Goal: Book appointment/travel/reservation

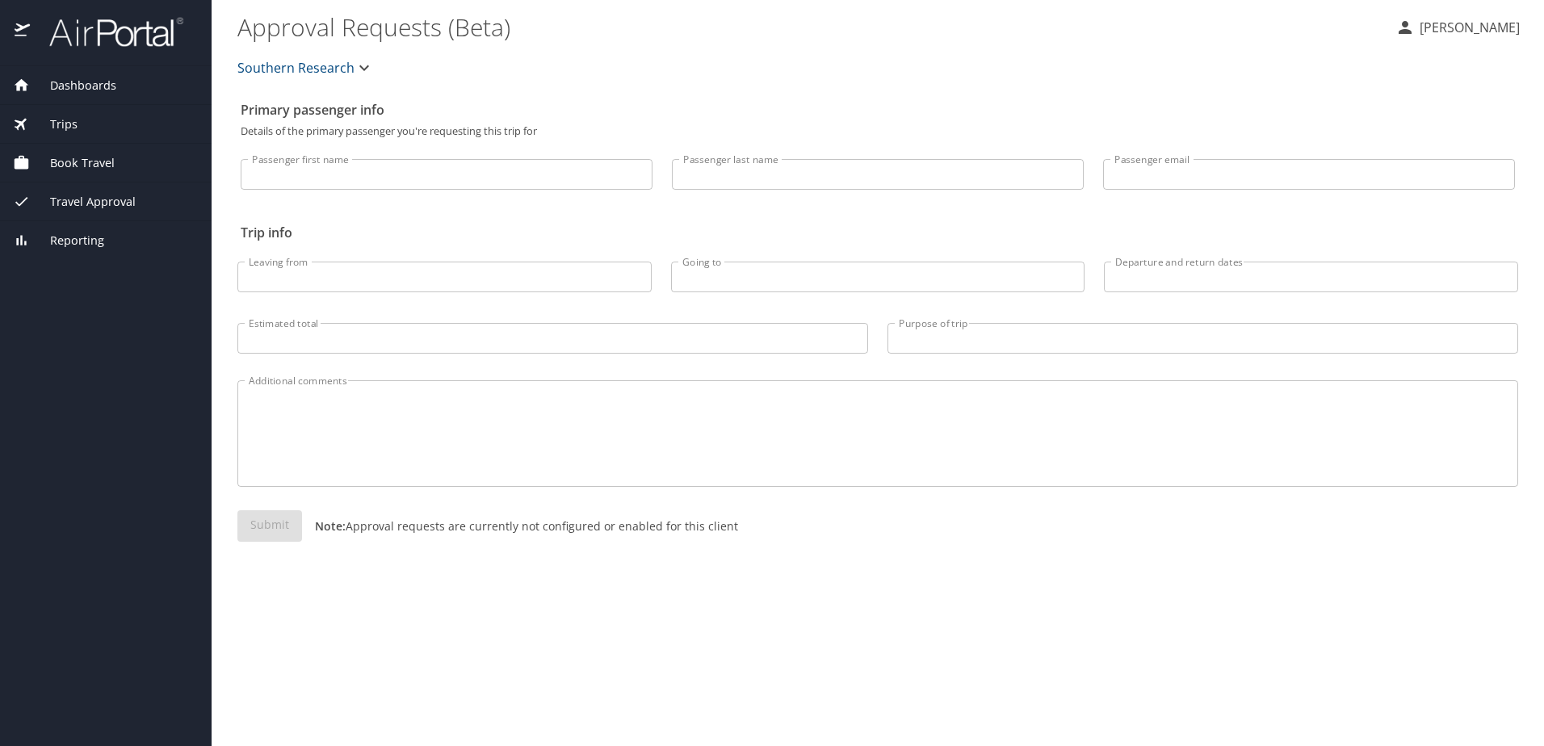
click at [57, 161] on span "Book Travel" at bounding box center [72, 163] width 85 height 18
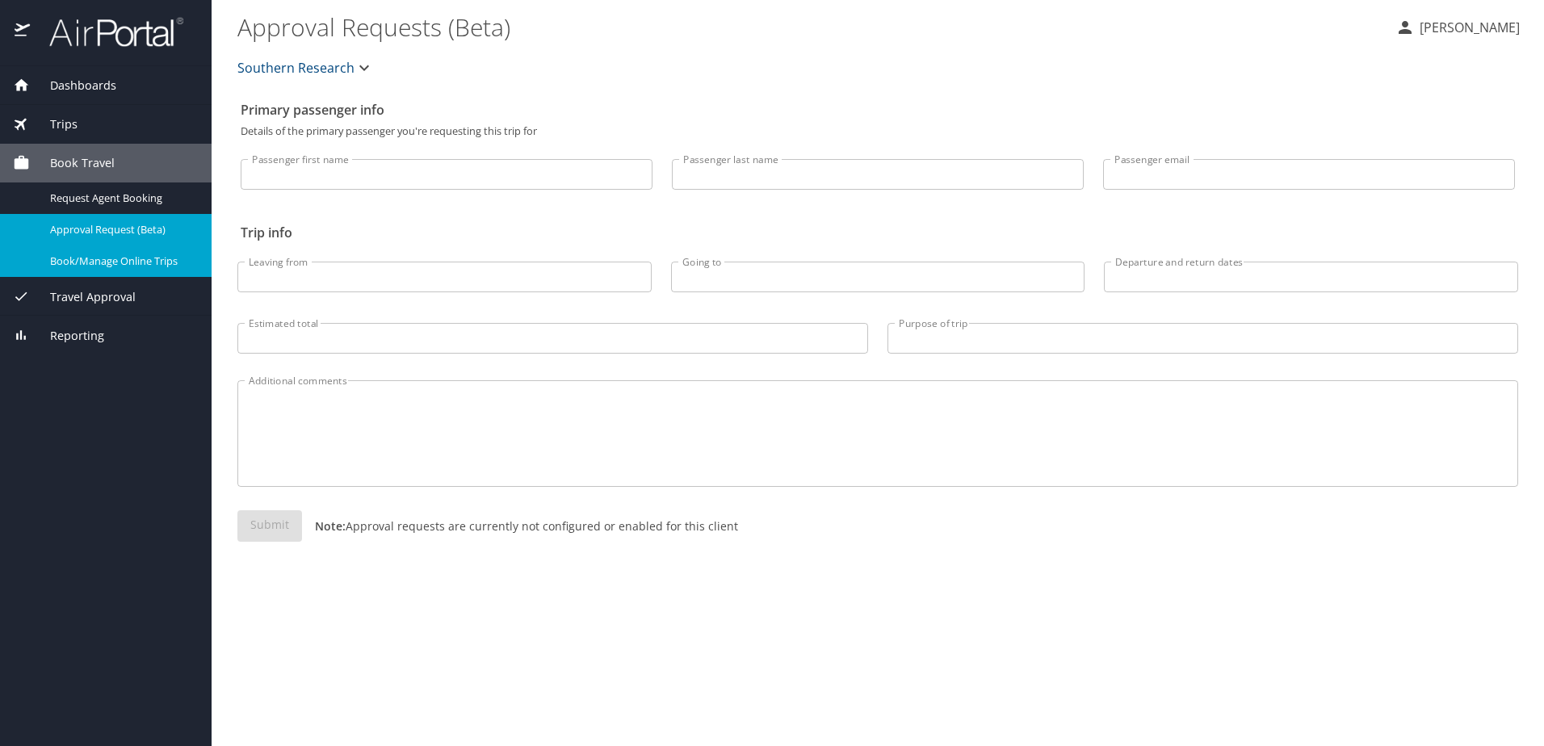
click at [90, 258] on span "Book/Manage Online Trips" at bounding box center [121, 261] width 142 height 15
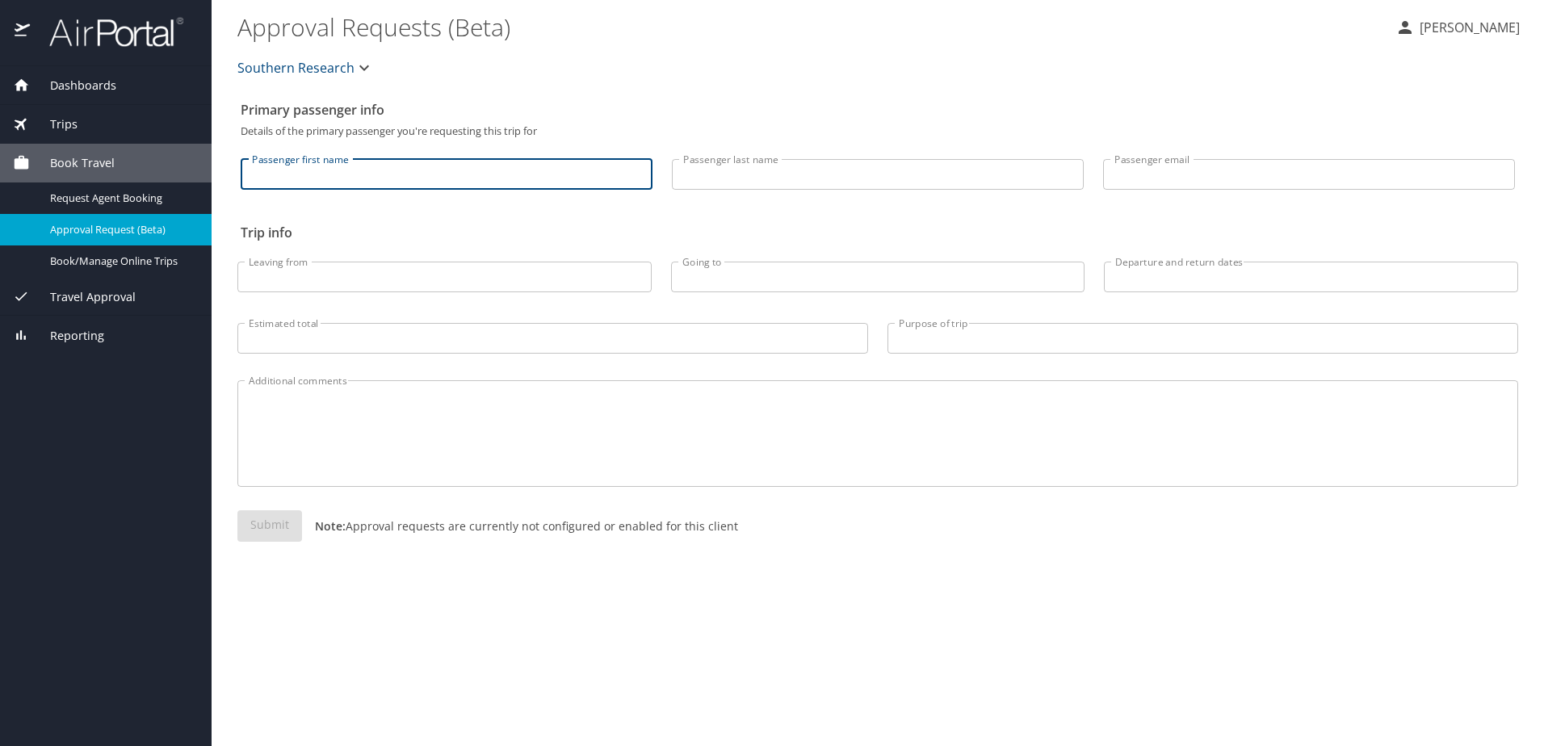
click at [321, 181] on input "Passenger first name" at bounding box center [447, 174] width 412 height 31
type input "Anna"
type input "Newton Vinson"
type input "pvinson@southernresearch.org"
click at [319, 270] on input "Leaving from" at bounding box center [444, 277] width 414 height 31
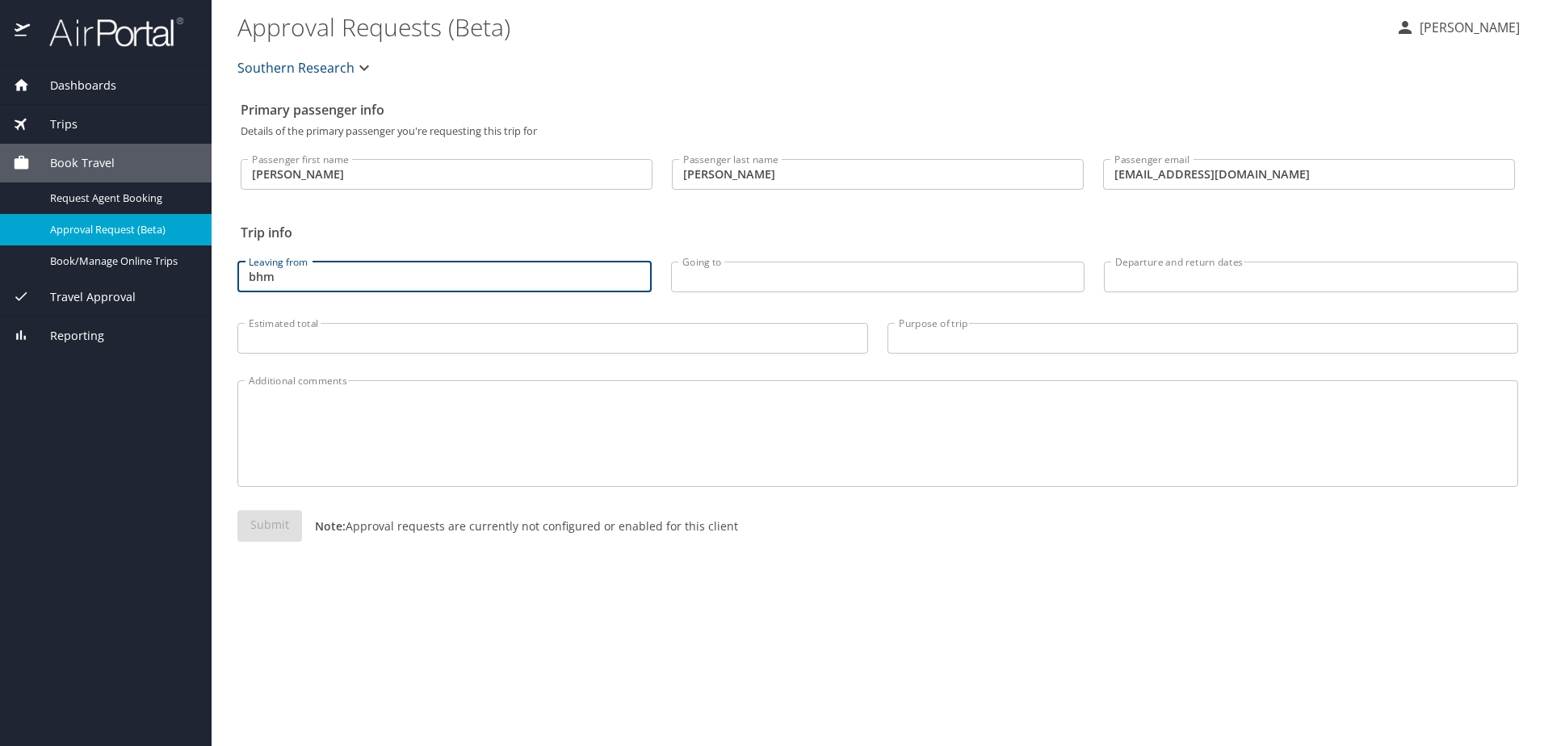
type input "bhm"
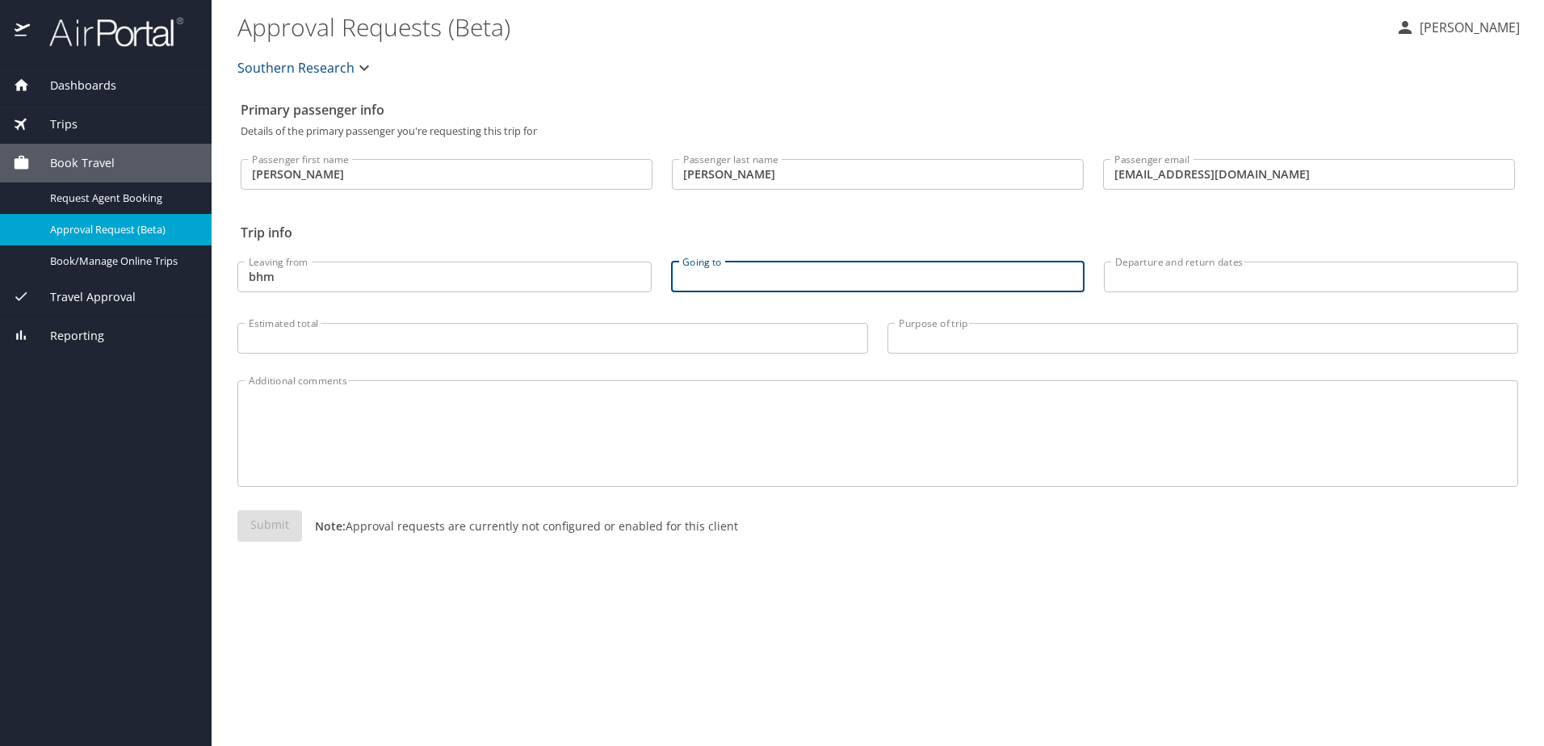
click at [779, 278] on input "Going to" at bounding box center [878, 277] width 414 height 31
type input "Boston, MA"
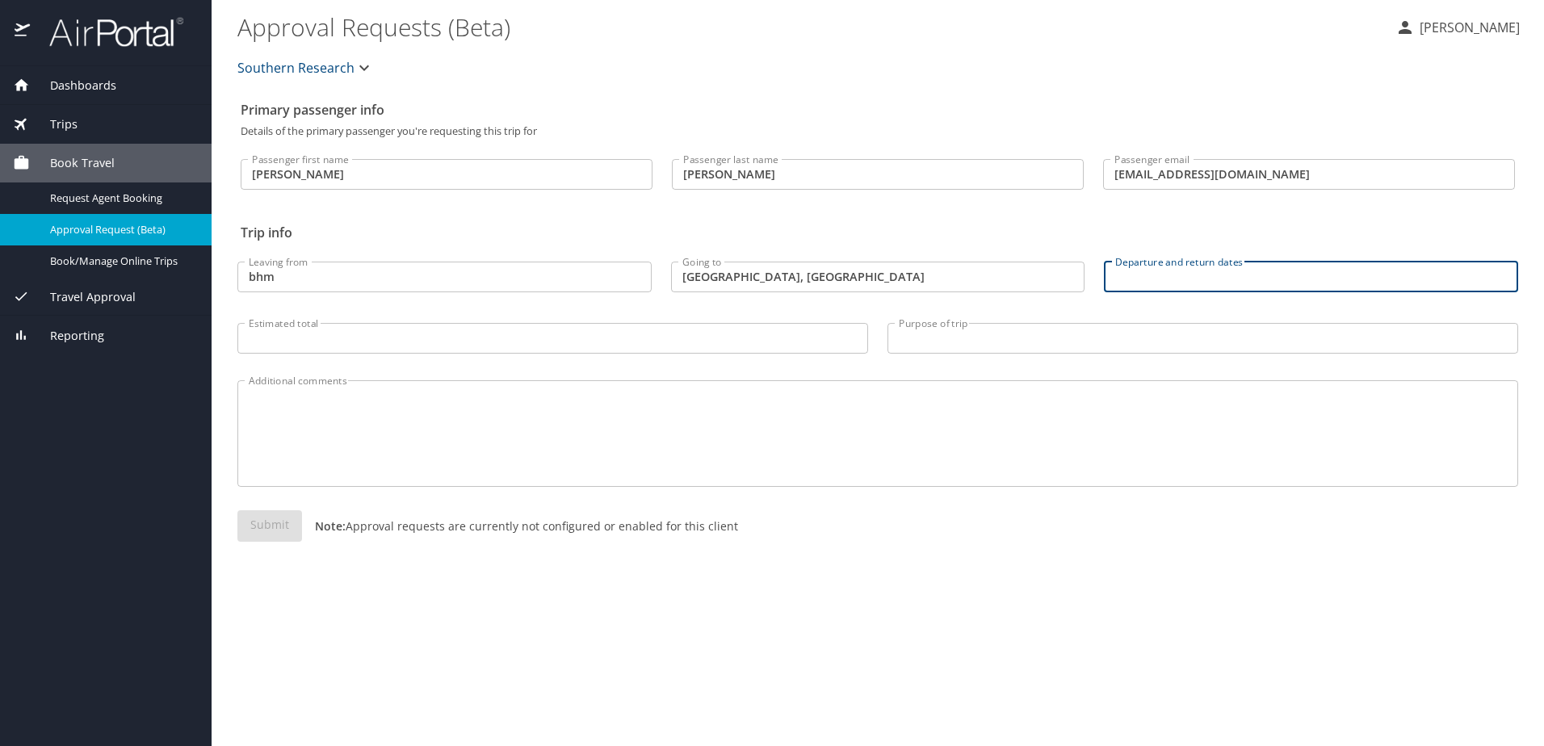
click at [1154, 282] on input "Departure and return dates" at bounding box center [1311, 277] width 414 height 31
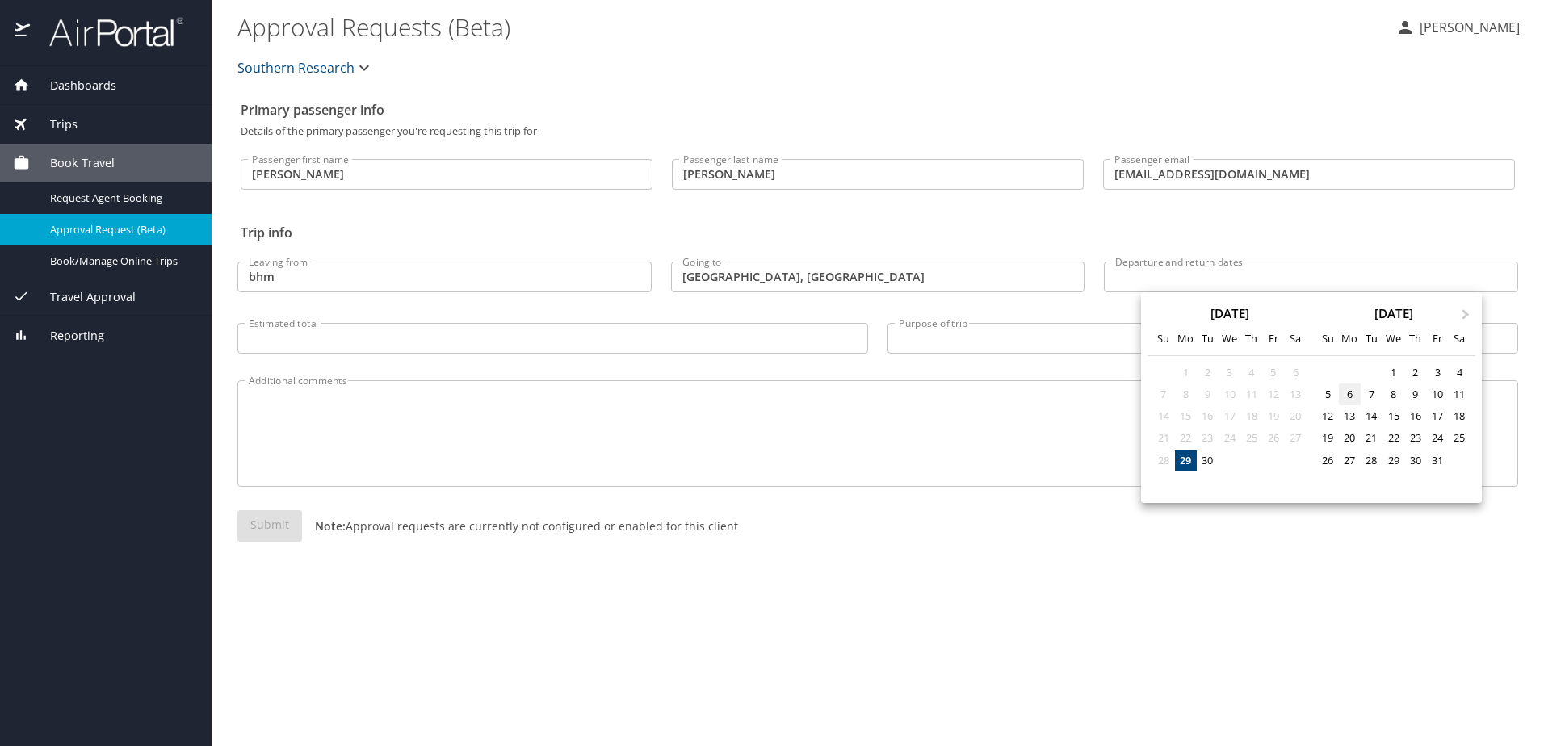
click at [1346, 394] on div "6" at bounding box center [1350, 395] width 22 height 22
click at [1367, 395] on div "7" at bounding box center [1372, 395] width 22 height 22
type input "10/06/2025 🠦 10/07/2025"
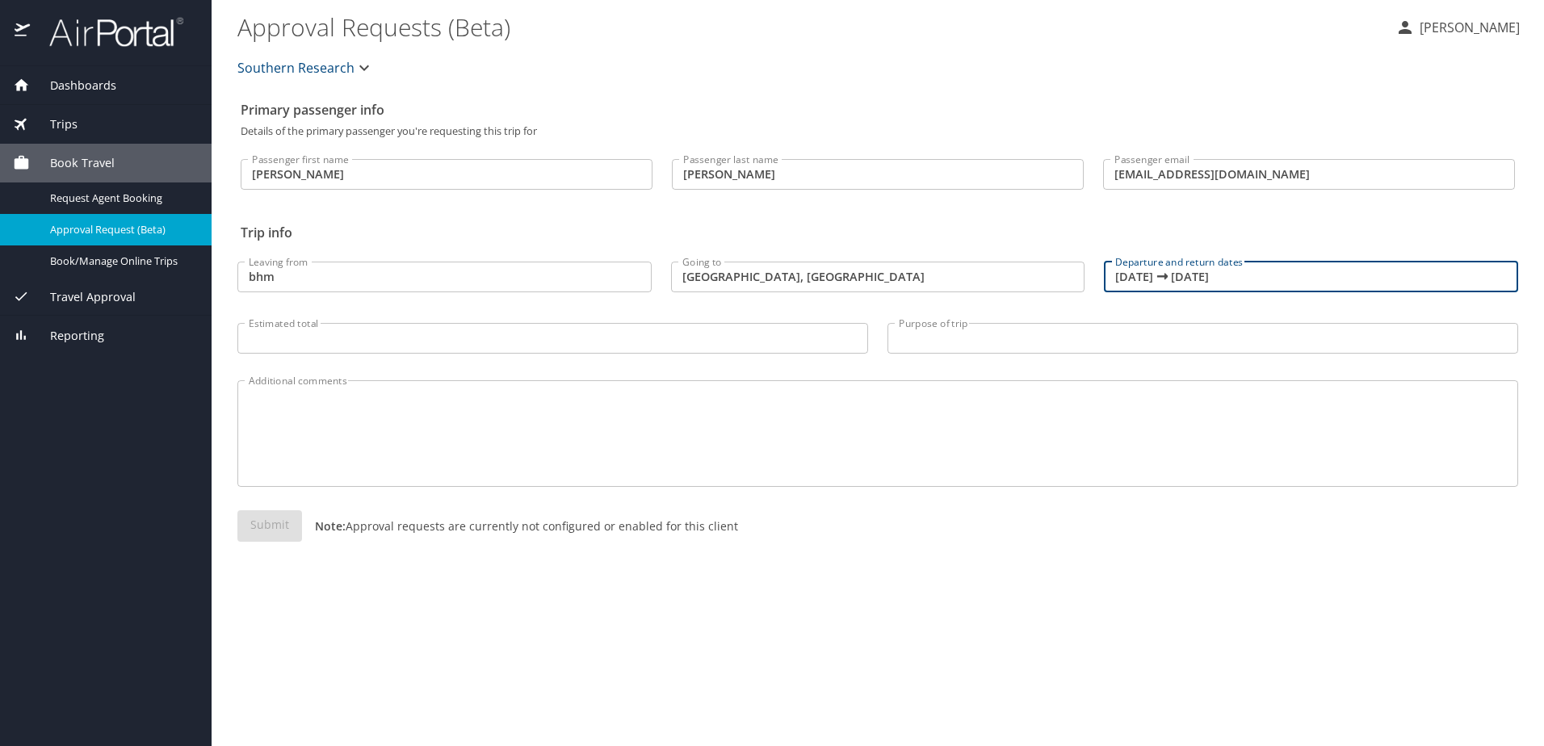
click at [831, 624] on div "Primary passenger info Details of the primary passenger you're requesting this …" at bounding box center [877, 420] width 1281 height 653
